Goal: Download file/media

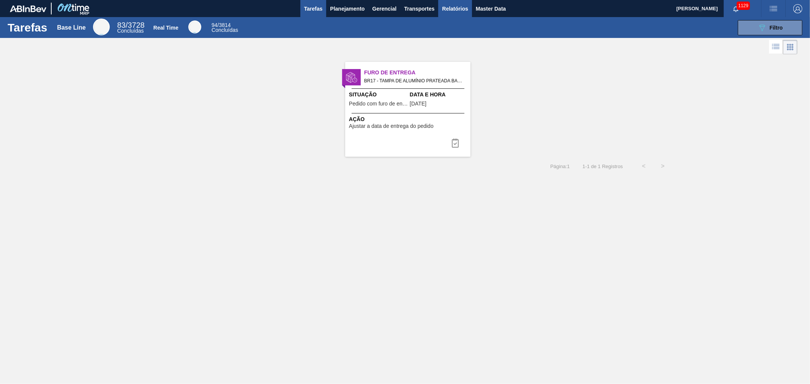
click at [452, 11] on span "Relatórios" at bounding box center [455, 8] width 26 height 9
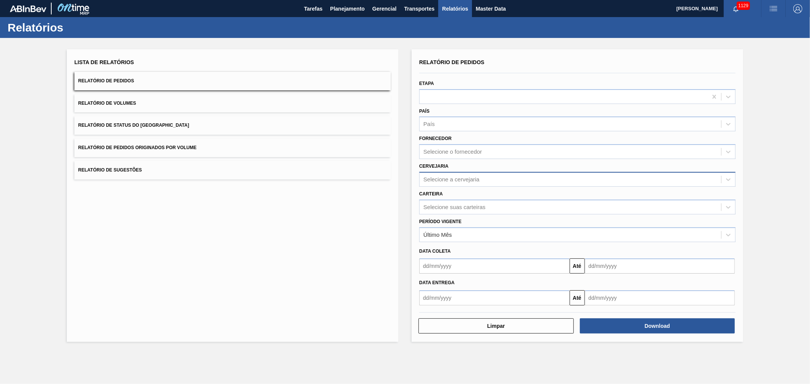
click at [449, 183] on div "Selecione a cervejaria" at bounding box center [571, 179] width 302 height 11
type input "agud"
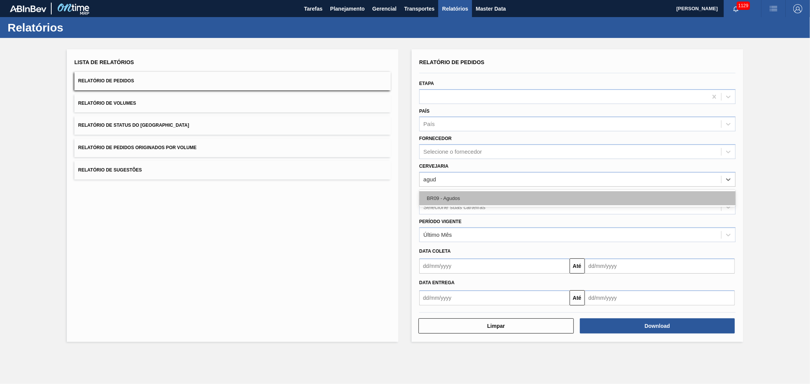
click at [454, 196] on div "BR09 - Agudos" at bounding box center [577, 198] width 316 height 14
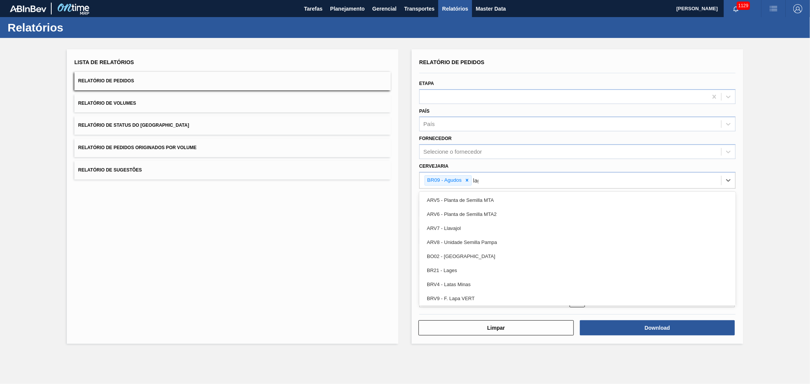
type input "lage"
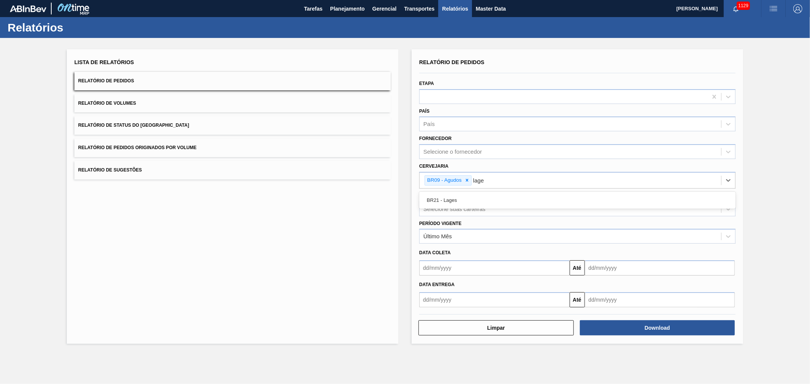
click at [454, 196] on div "BR21 - Lages" at bounding box center [577, 200] width 316 height 14
type input "pon"
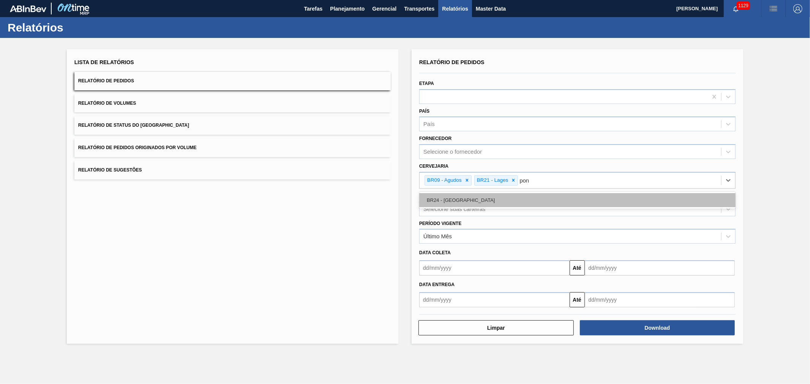
click at [454, 196] on div "BR24 - [GEOGRAPHIC_DATA]" at bounding box center [577, 200] width 316 height 14
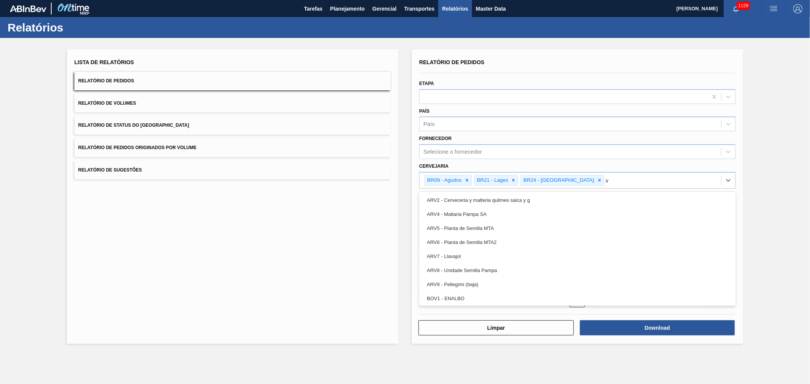
type input "vi"
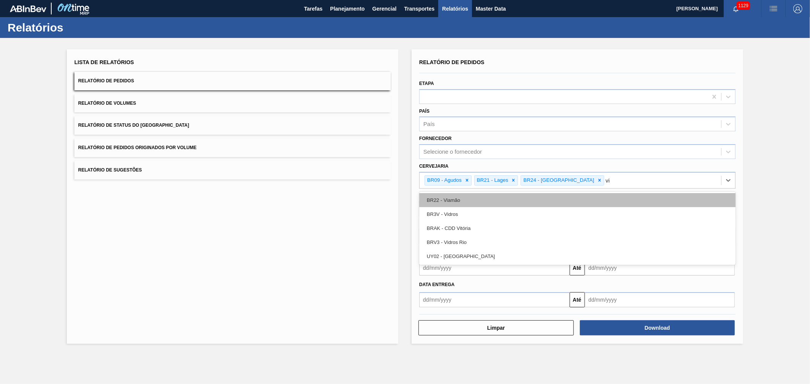
click at [454, 196] on div "BR22 - Viamão" at bounding box center [577, 200] width 316 height 14
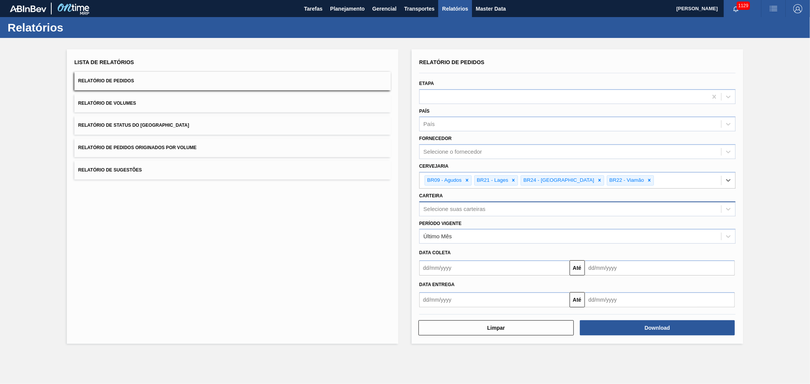
click at [461, 207] on div "Selecione suas carteiras" at bounding box center [454, 209] width 62 height 6
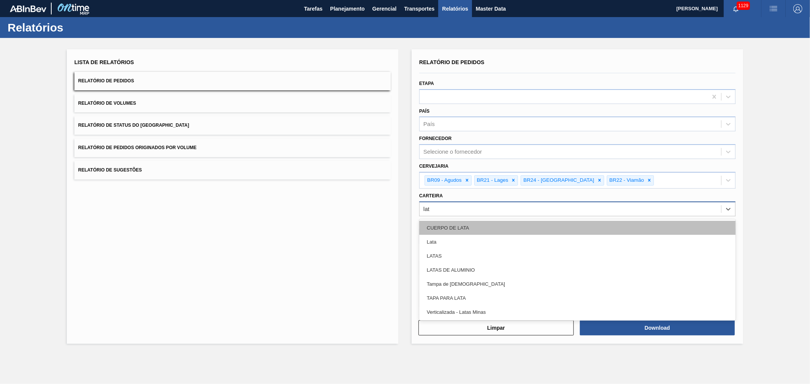
type input "lata"
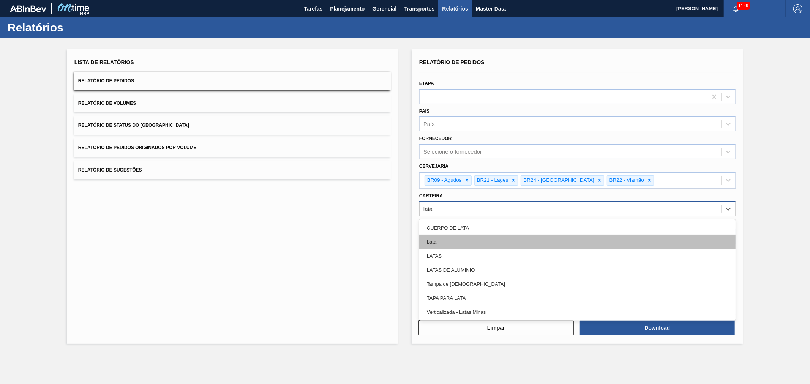
click at [450, 237] on div "Lata" at bounding box center [577, 242] width 316 height 14
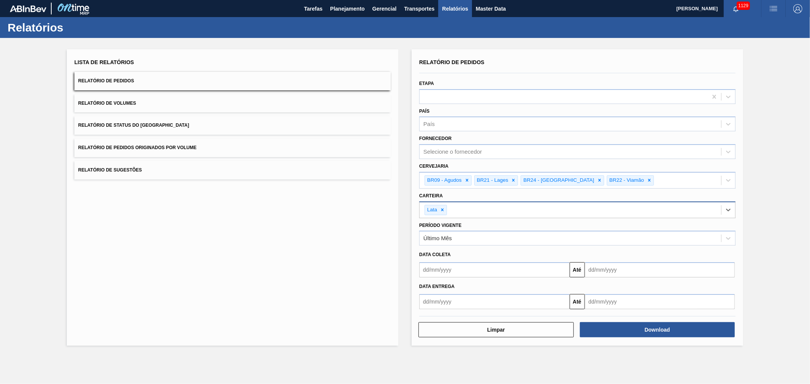
click at [461, 272] on input "text" at bounding box center [494, 269] width 150 height 15
click at [437, 310] on div "1" at bounding box center [441, 313] width 10 height 10
type input "[DATE]"
click at [631, 331] on button "Download" at bounding box center [657, 329] width 155 height 15
click at [166, 98] on button "Relatório de Volumes" at bounding box center [232, 103] width 316 height 19
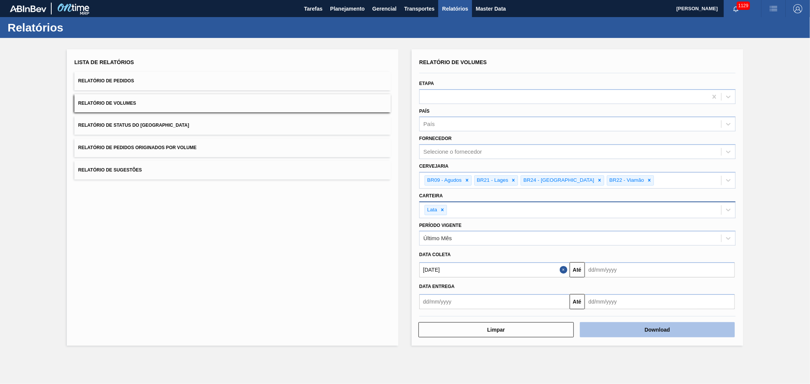
click at [639, 326] on button "Download" at bounding box center [657, 329] width 155 height 15
click at [266, 16] on div "Tarefas Planejamento Gerencial Transportes Relatórios Master Data" at bounding box center [405, 8] width 810 height 17
